Goal: Task Accomplishment & Management: Use online tool/utility

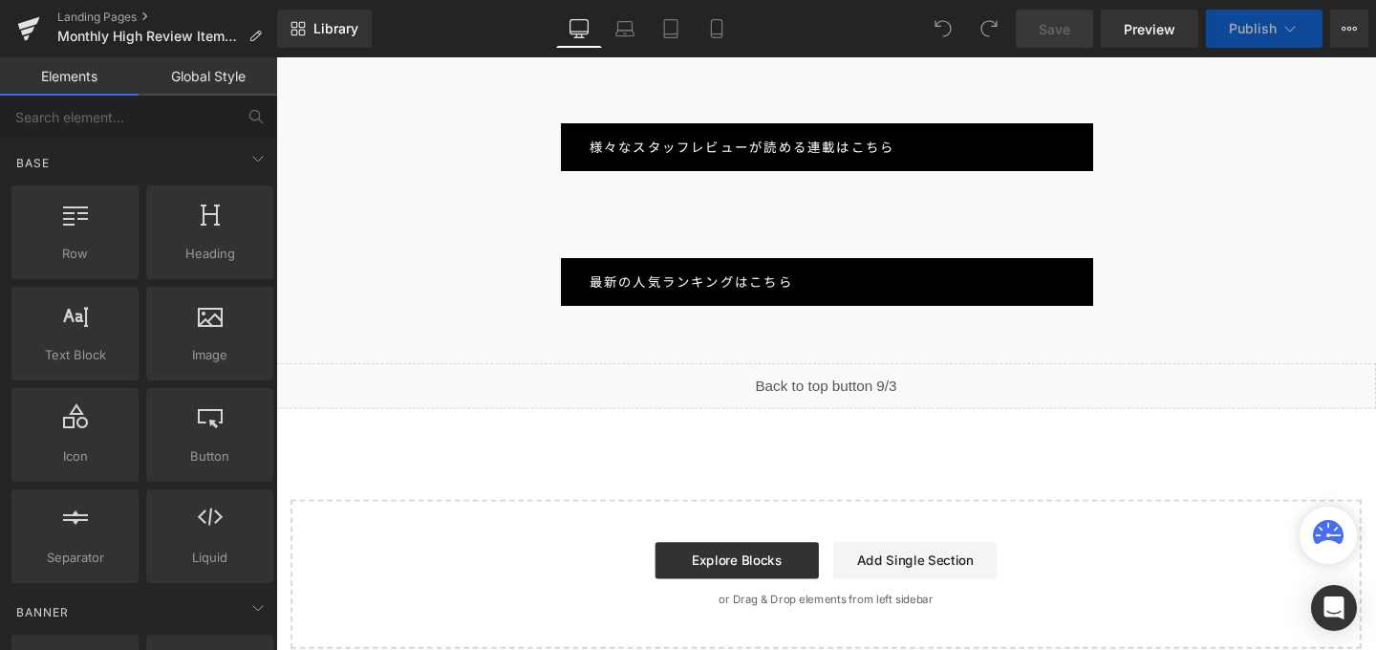
scroll to position [5062, 0]
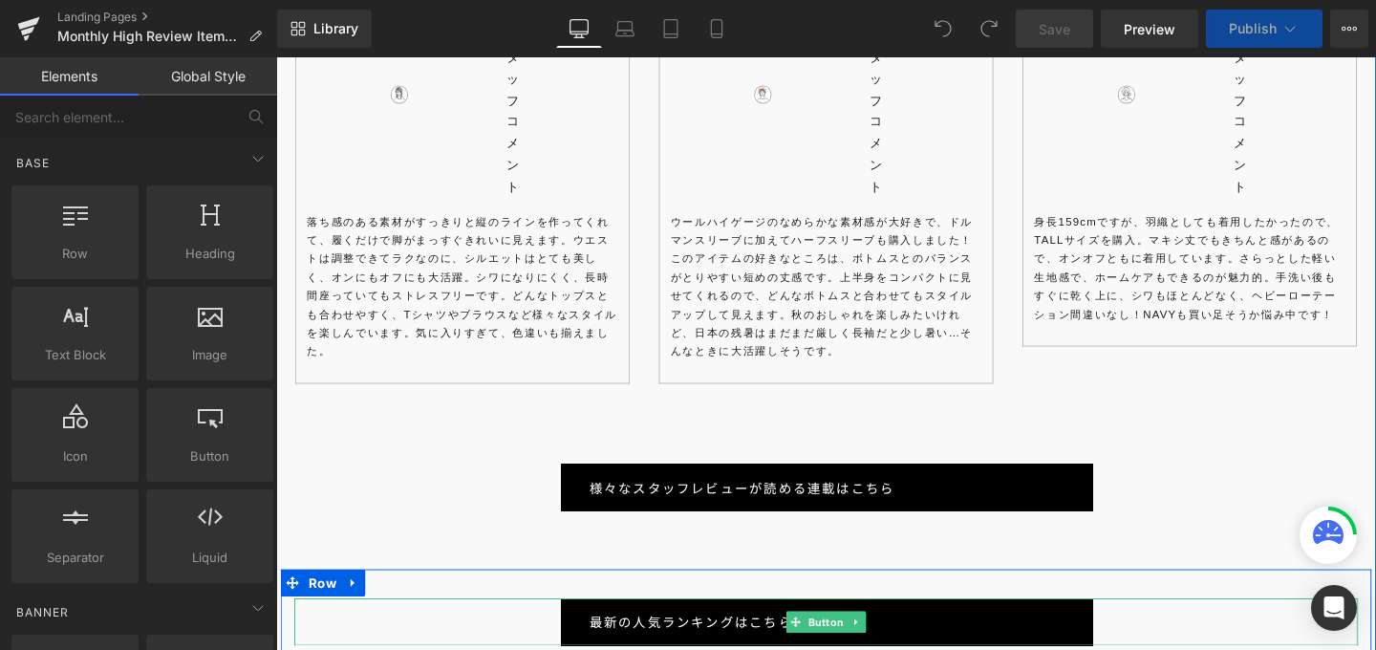
click at [1204, 626] on div "最新の人気ランキングはこちら" at bounding box center [854, 651] width 1118 height 50
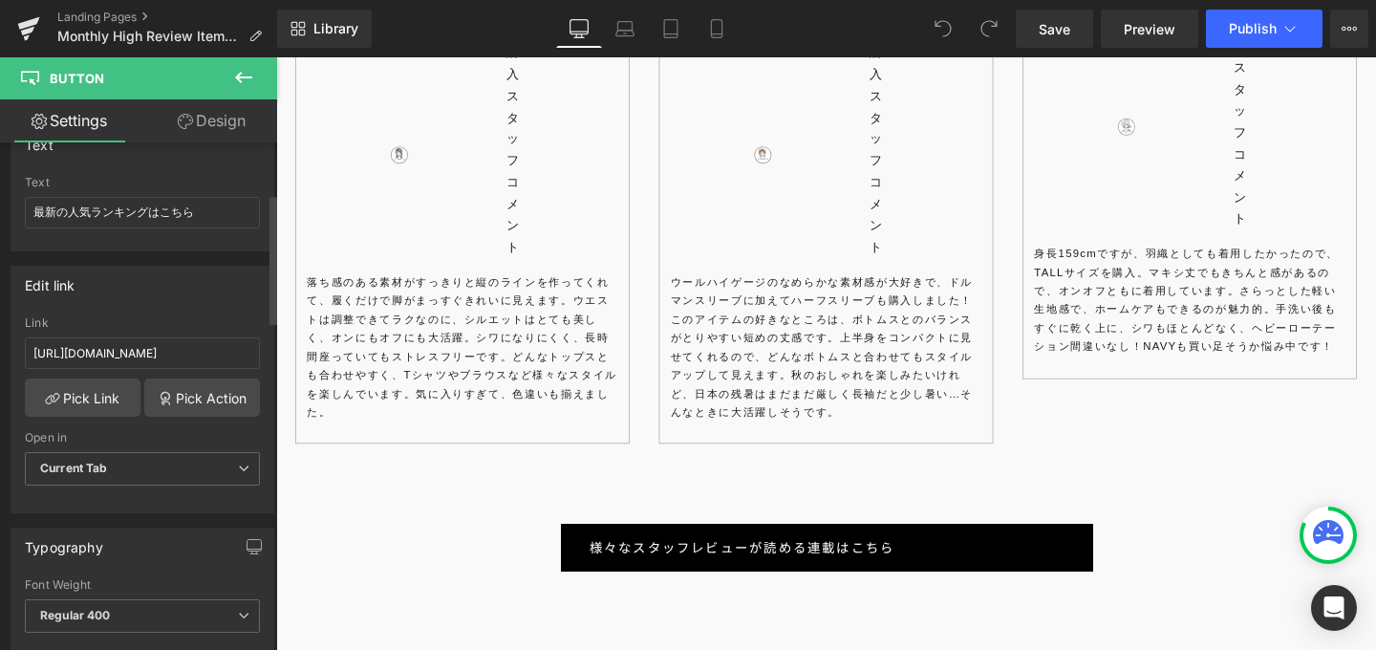
scroll to position [201, 0]
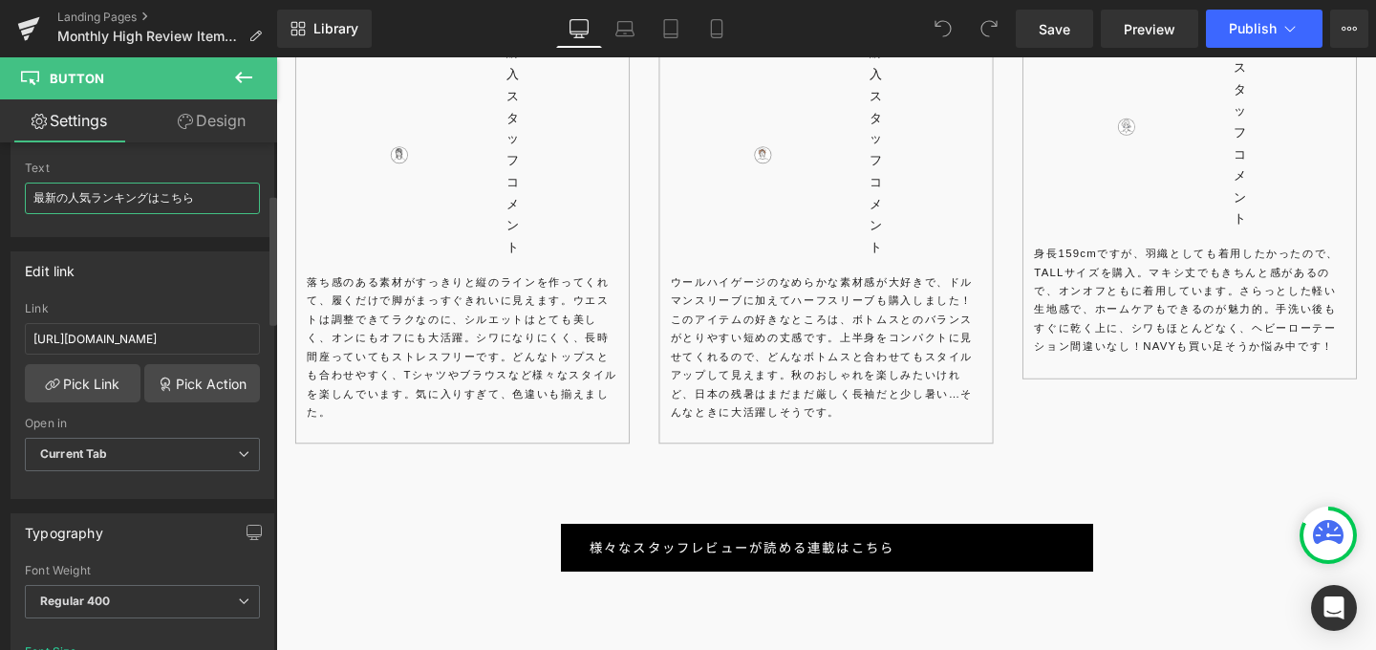
click at [65, 197] on input "最新の人気ランキングはこちら" at bounding box center [142, 199] width 235 height 32
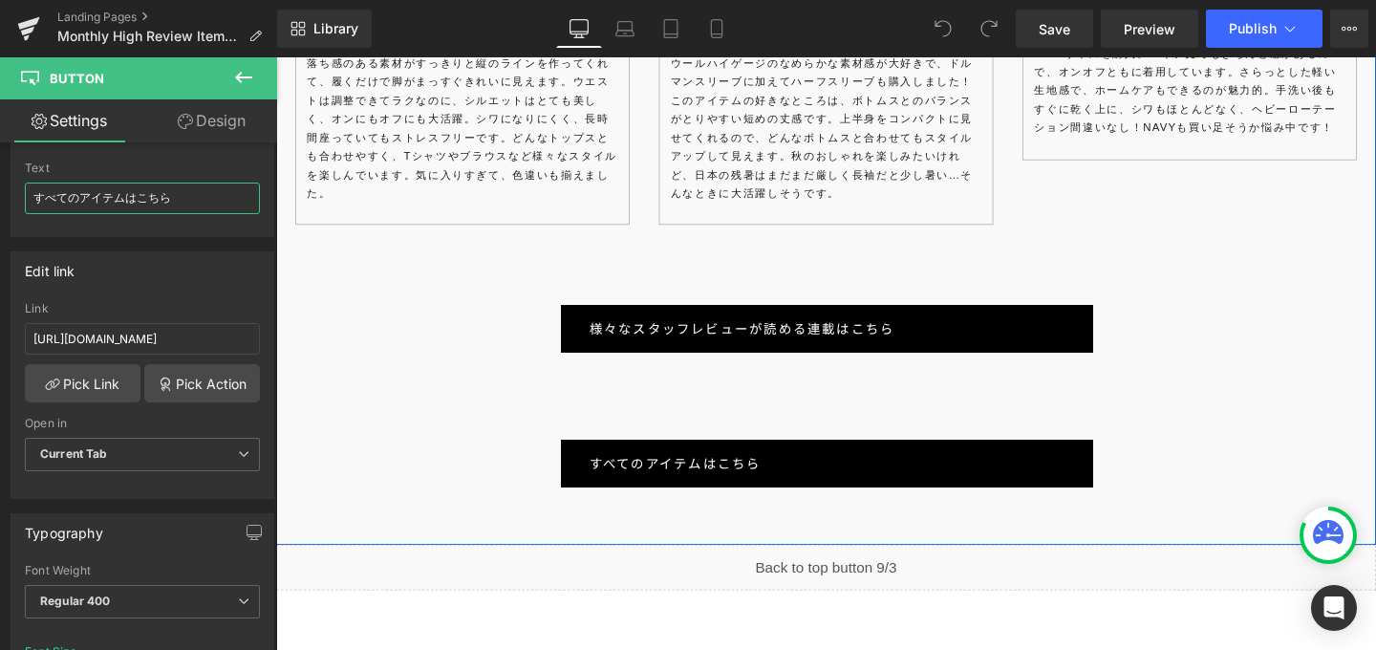
scroll to position [6472, 0]
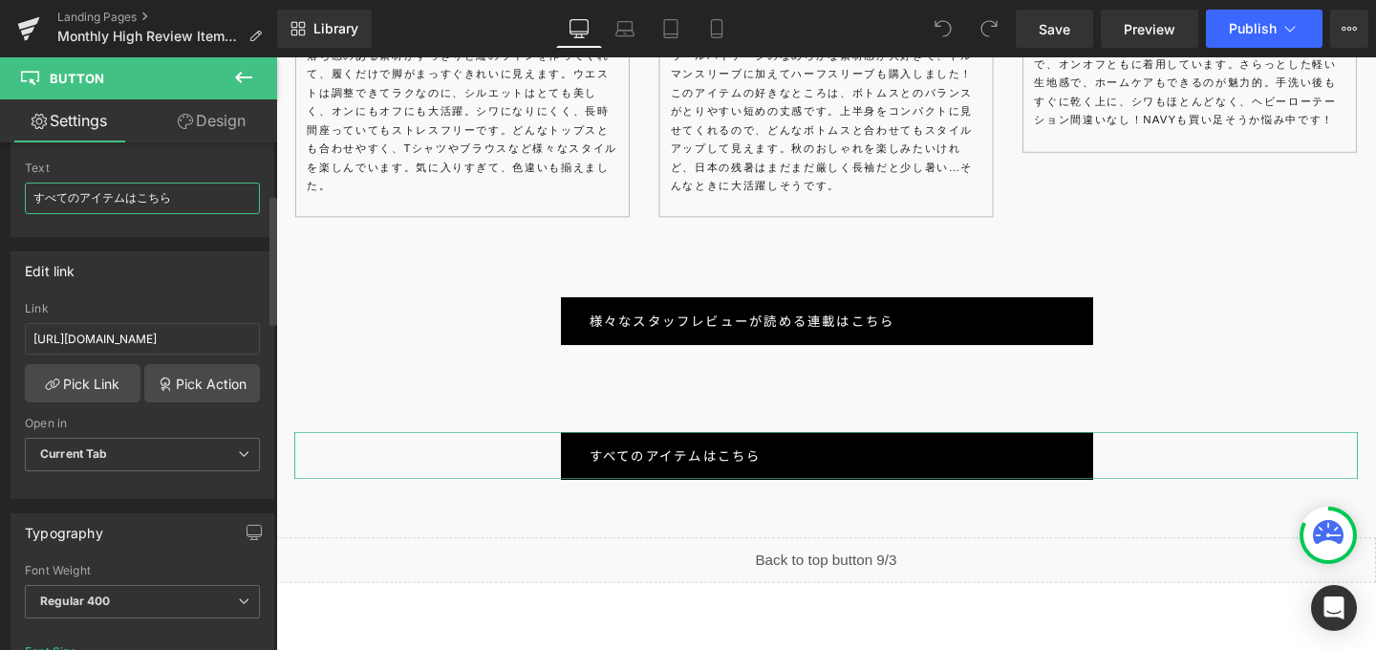
click at [174, 189] on input "すべてのアイテムはこちら" at bounding box center [142, 199] width 235 height 32
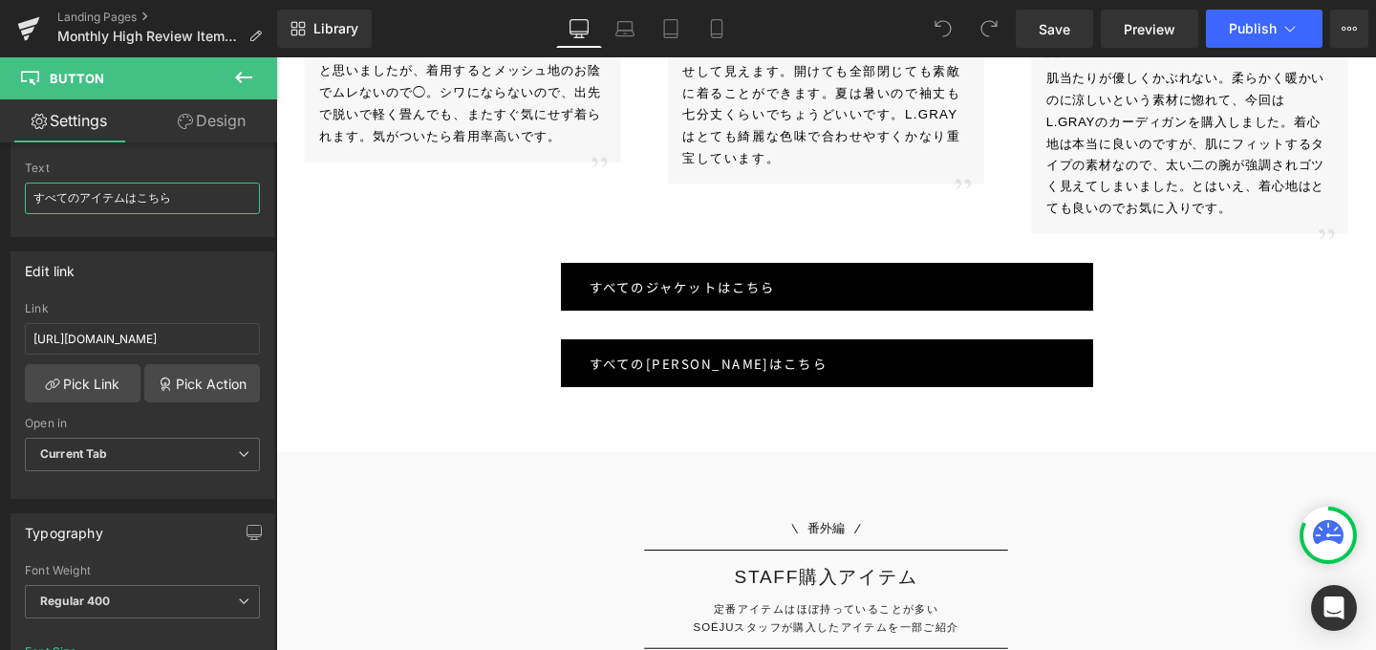
scroll to position [5134, 0]
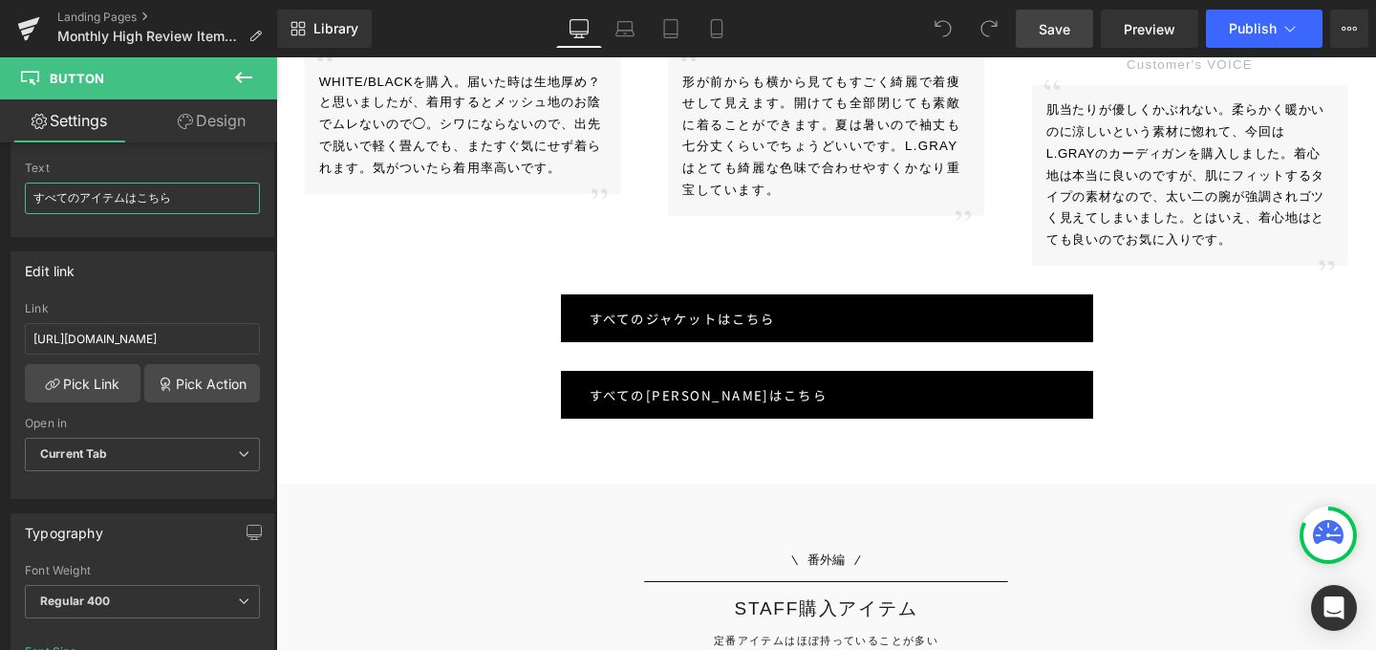
type input "すべてのアイテムはこちら"
click at [1058, 23] on span "Save" at bounding box center [1055, 29] width 32 height 20
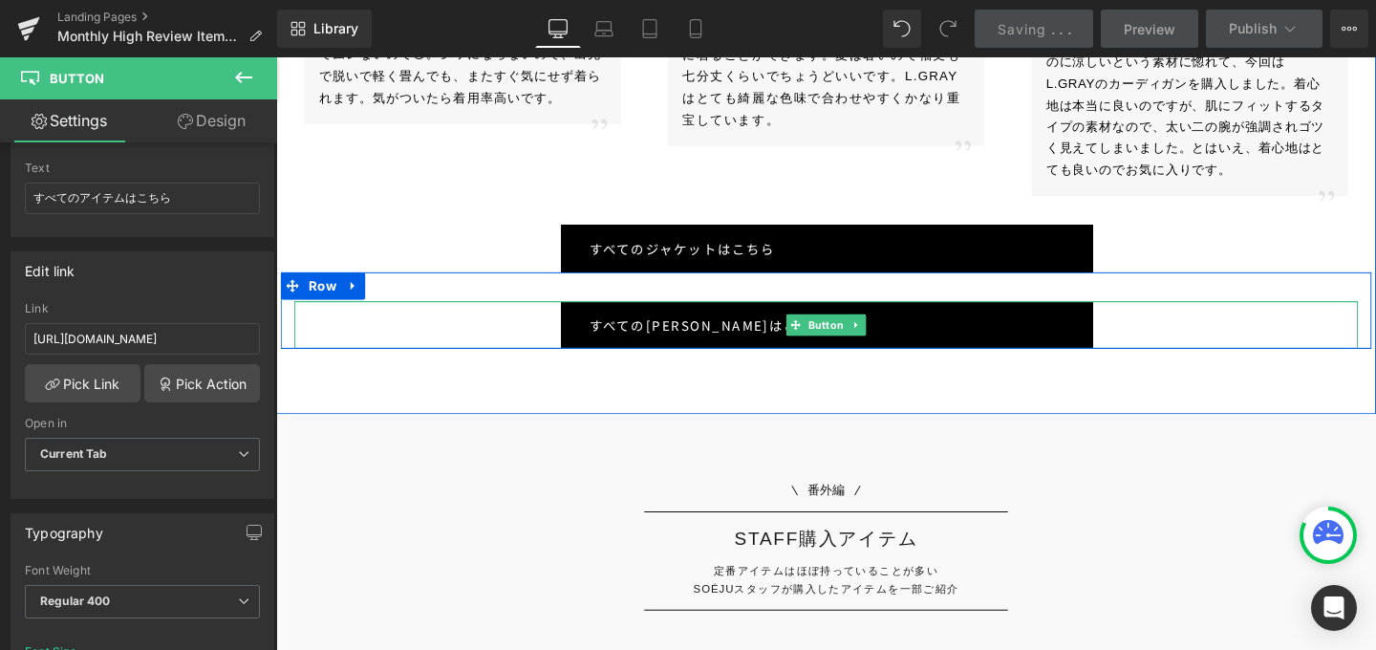
scroll to position [5211, 0]
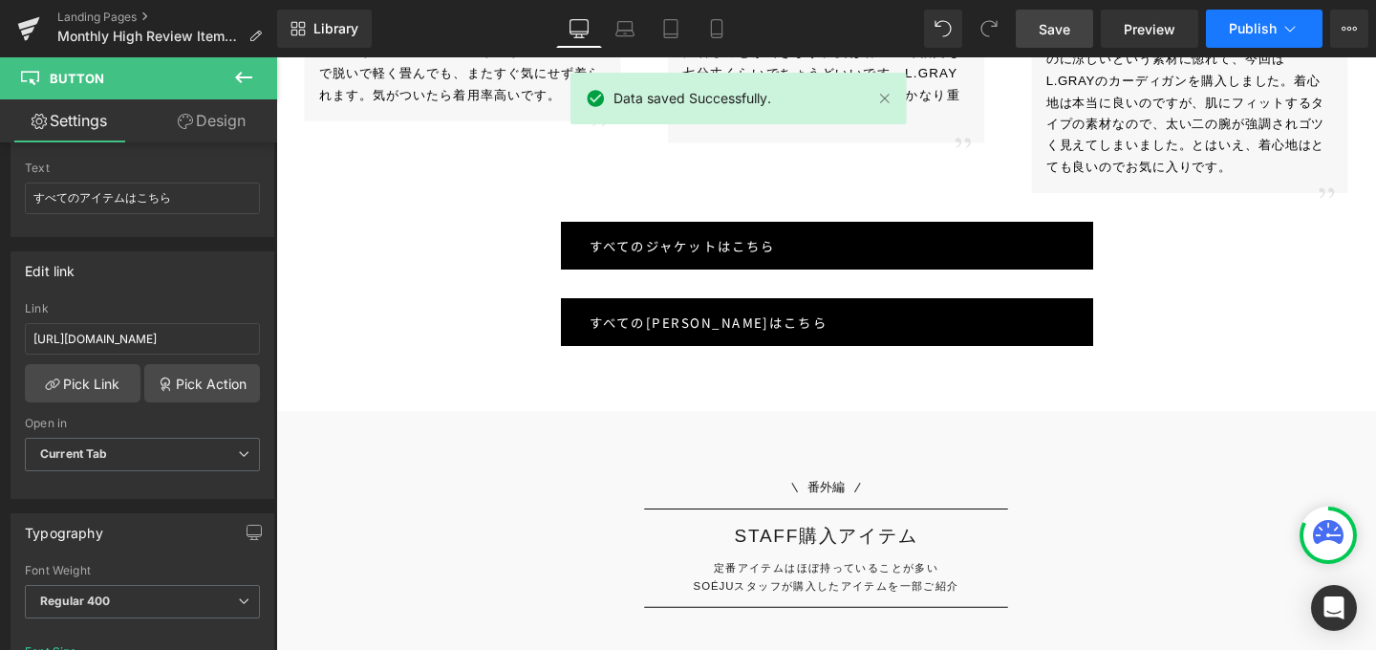
click at [1261, 24] on span "Publish" at bounding box center [1253, 28] width 48 height 15
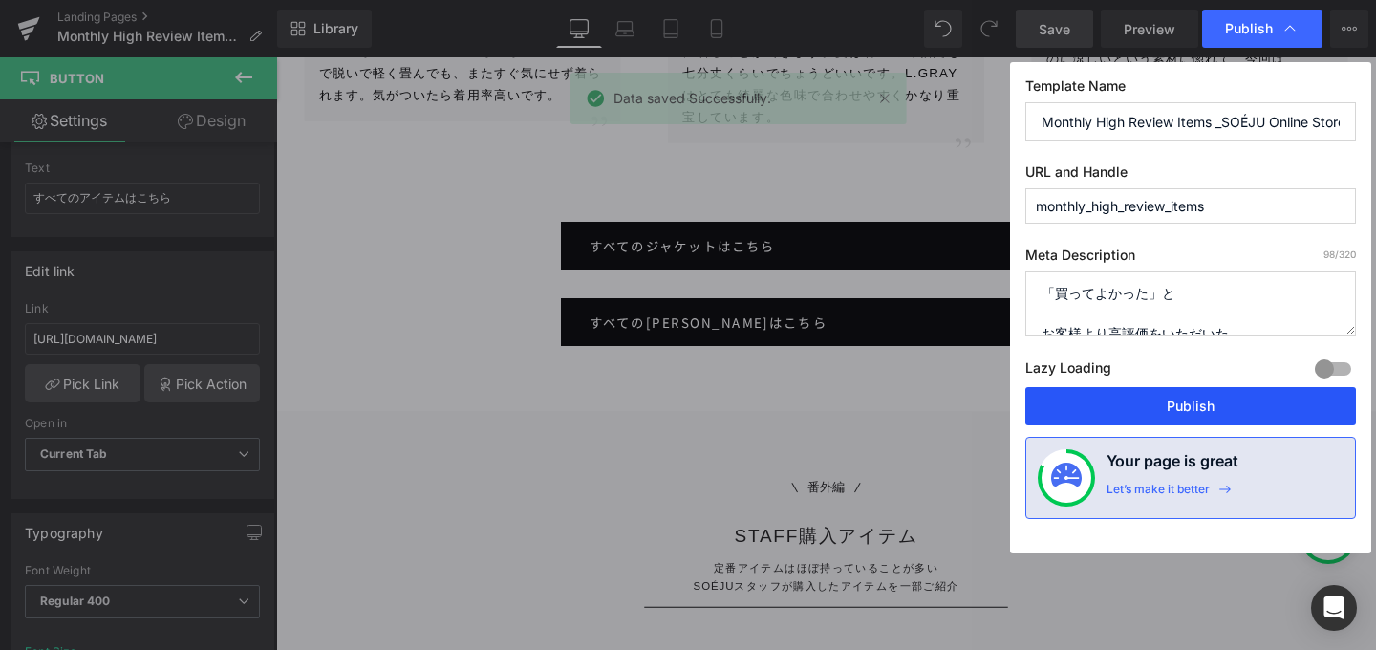
click at [1205, 396] on button "Publish" at bounding box center [1191, 406] width 331 height 38
